Goal: Task Accomplishment & Management: Use online tool/utility

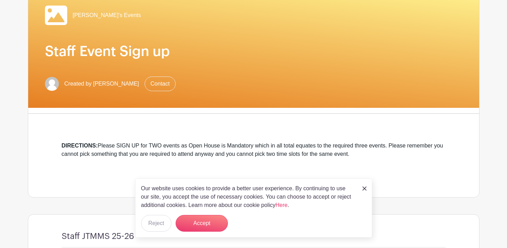
scroll to position [70, 0]
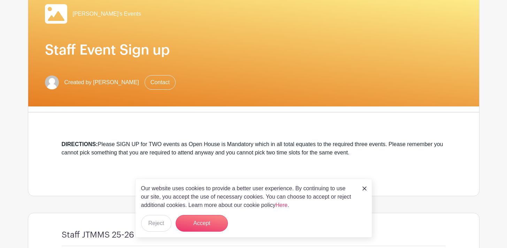
click at [364, 188] on img at bounding box center [364, 189] width 4 height 4
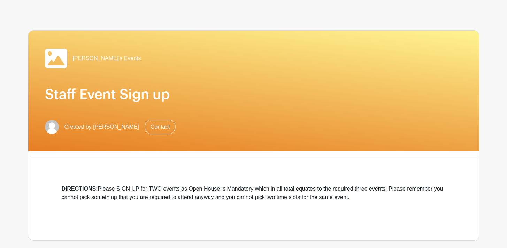
scroll to position [0, 0]
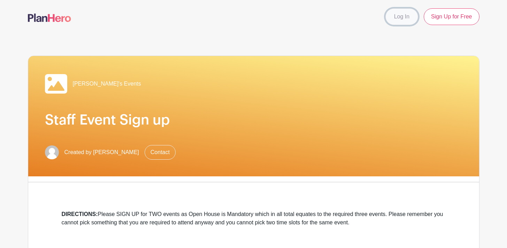
click at [398, 15] on link "Log In" at bounding box center [401, 16] width 33 height 17
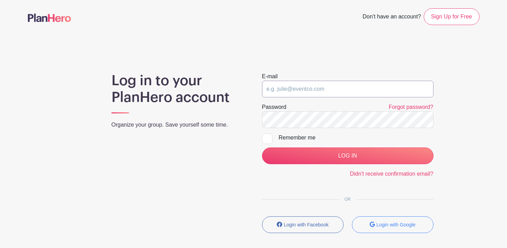
click at [312, 88] on input "email" at bounding box center [347, 89] width 171 height 17
click at [170, 129] on p "Organize your group. Save yourself some time." at bounding box center [179, 125] width 134 height 8
